Goal: Transaction & Acquisition: Download file/media

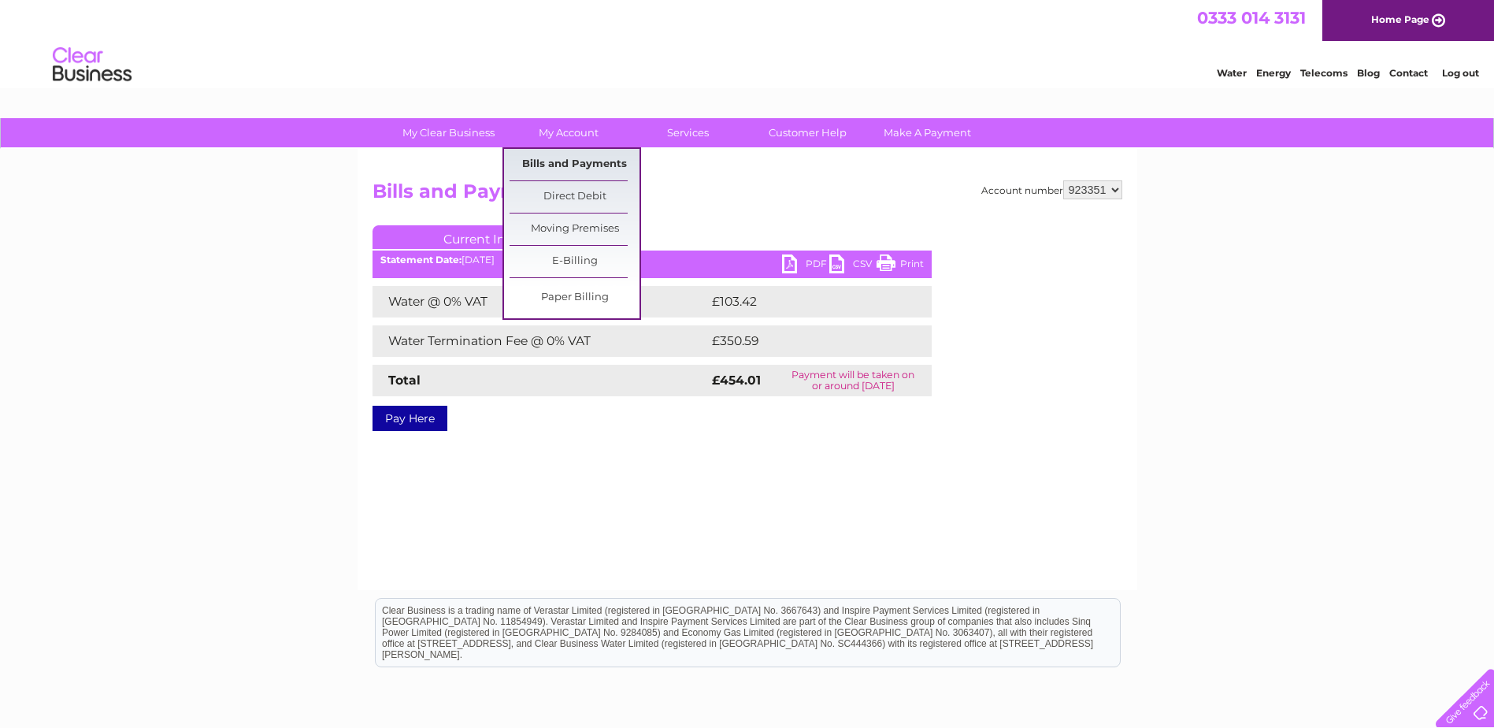
click at [564, 157] on link "Bills and Payments" at bounding box center [575, 165] width 130 height 32
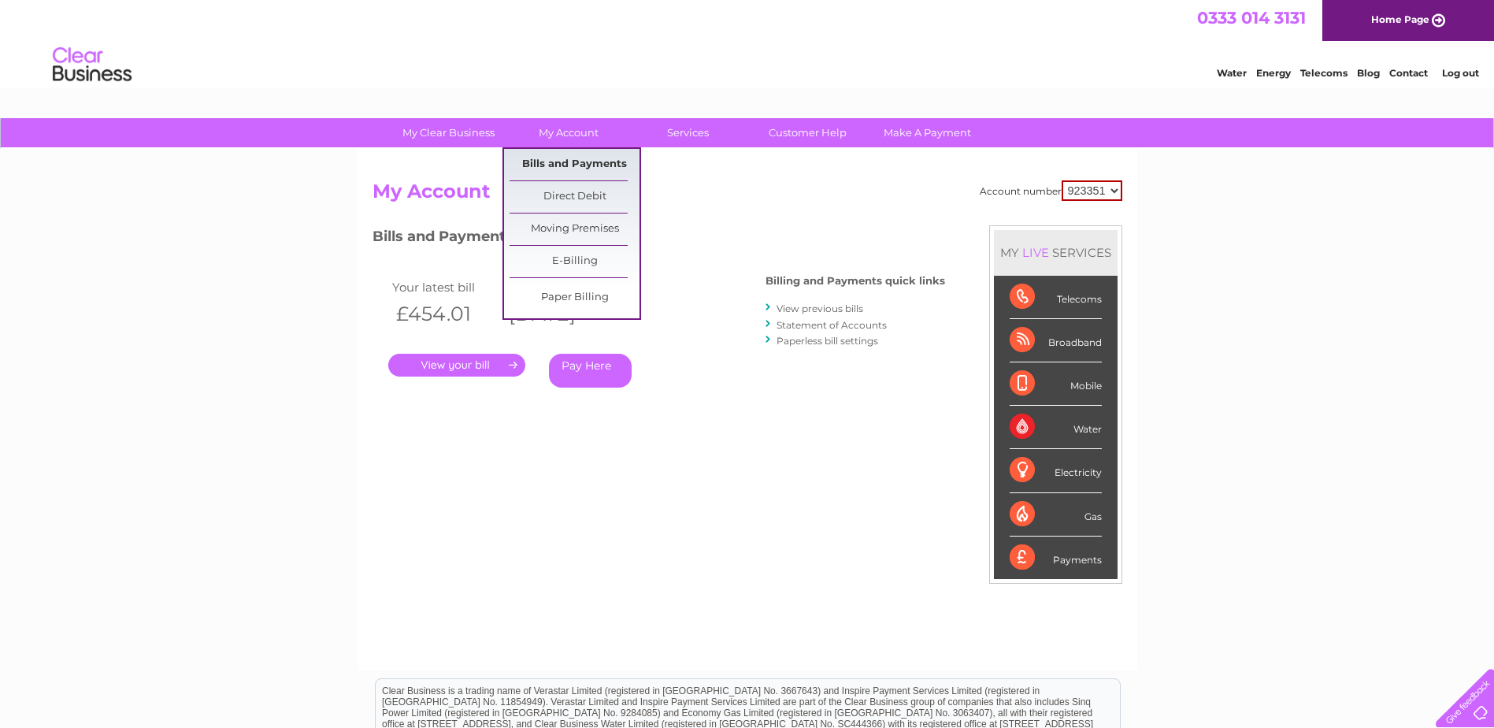
click at [575, 158] on link "Bills and Payments" at bounding box center [575, 165] width 130 height 32
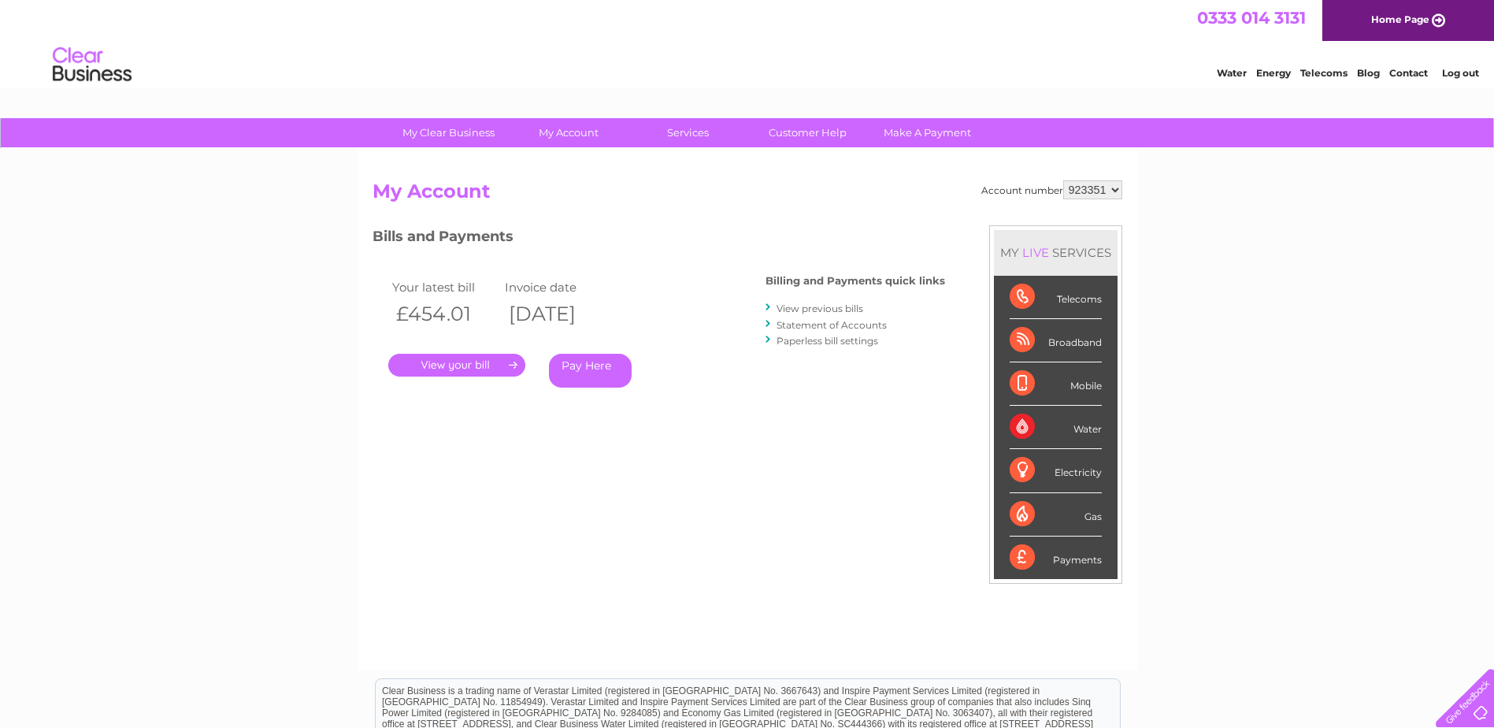
click at [814, 310] on link "View previous bills" at bounding box center [820, 308] width 87 height 12
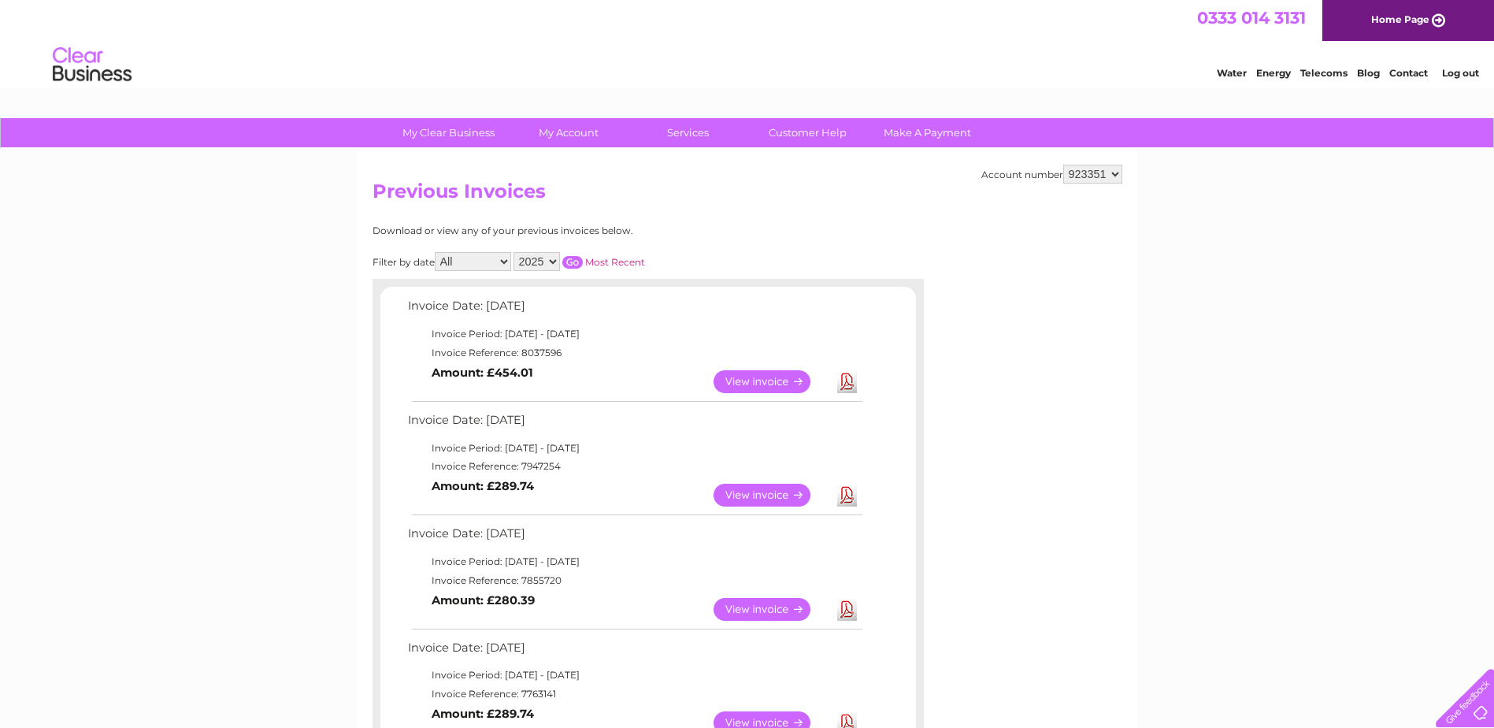
click at [847, 606] on link "Download" at bounding box center [847, 609] width 20 height 23
